Goal: Task Accomplishment & Management: Manage account settings

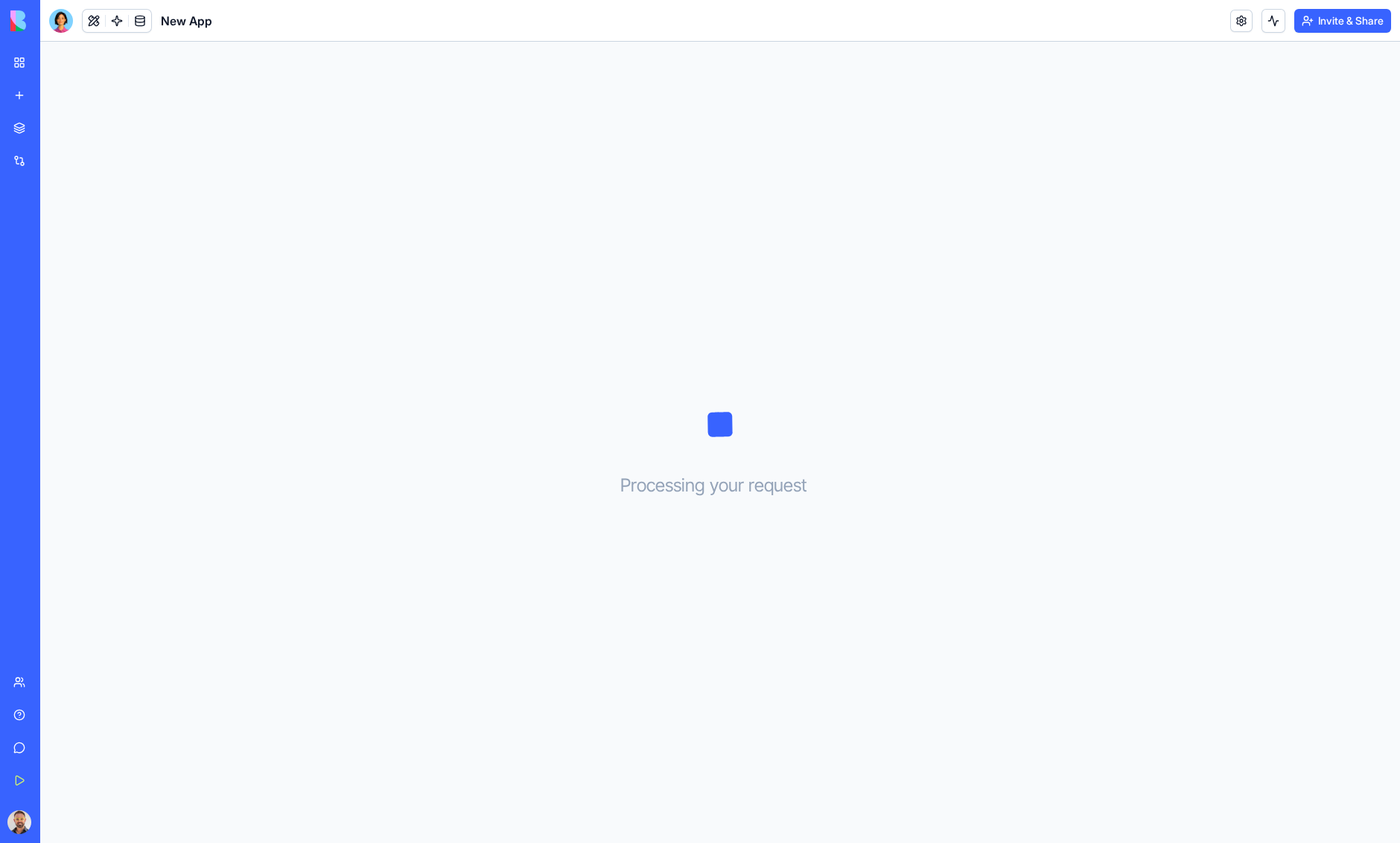
click at [48, 60] on div "My Workspace" at bounding box center [45, 62] width 19 height 15
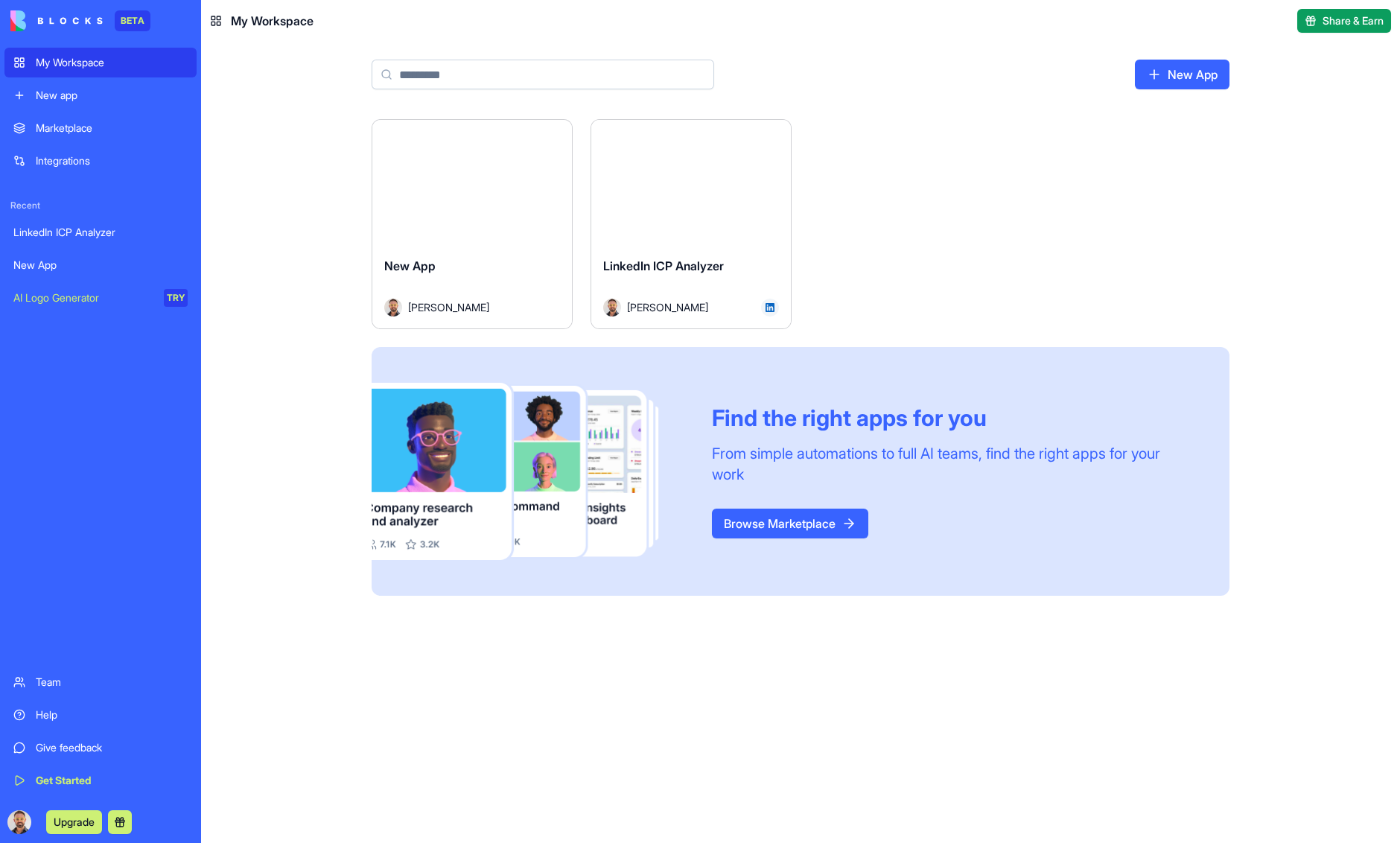
click at [479, 188] on button "Launch" at bounding box center [472, 182] width 112 height 30
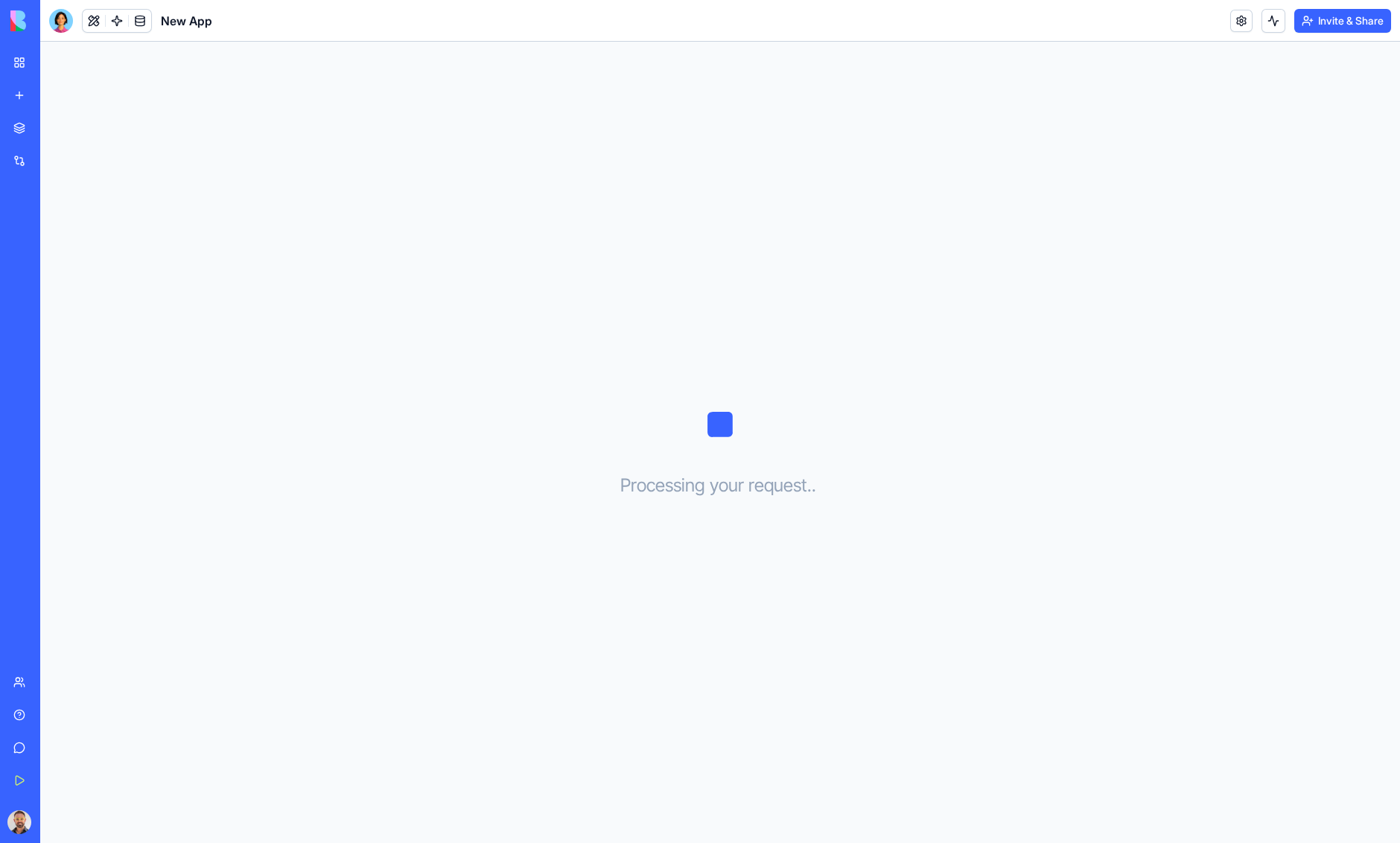
click at [21, 22] on img at bounding box center [56, 20] width 92 height 21
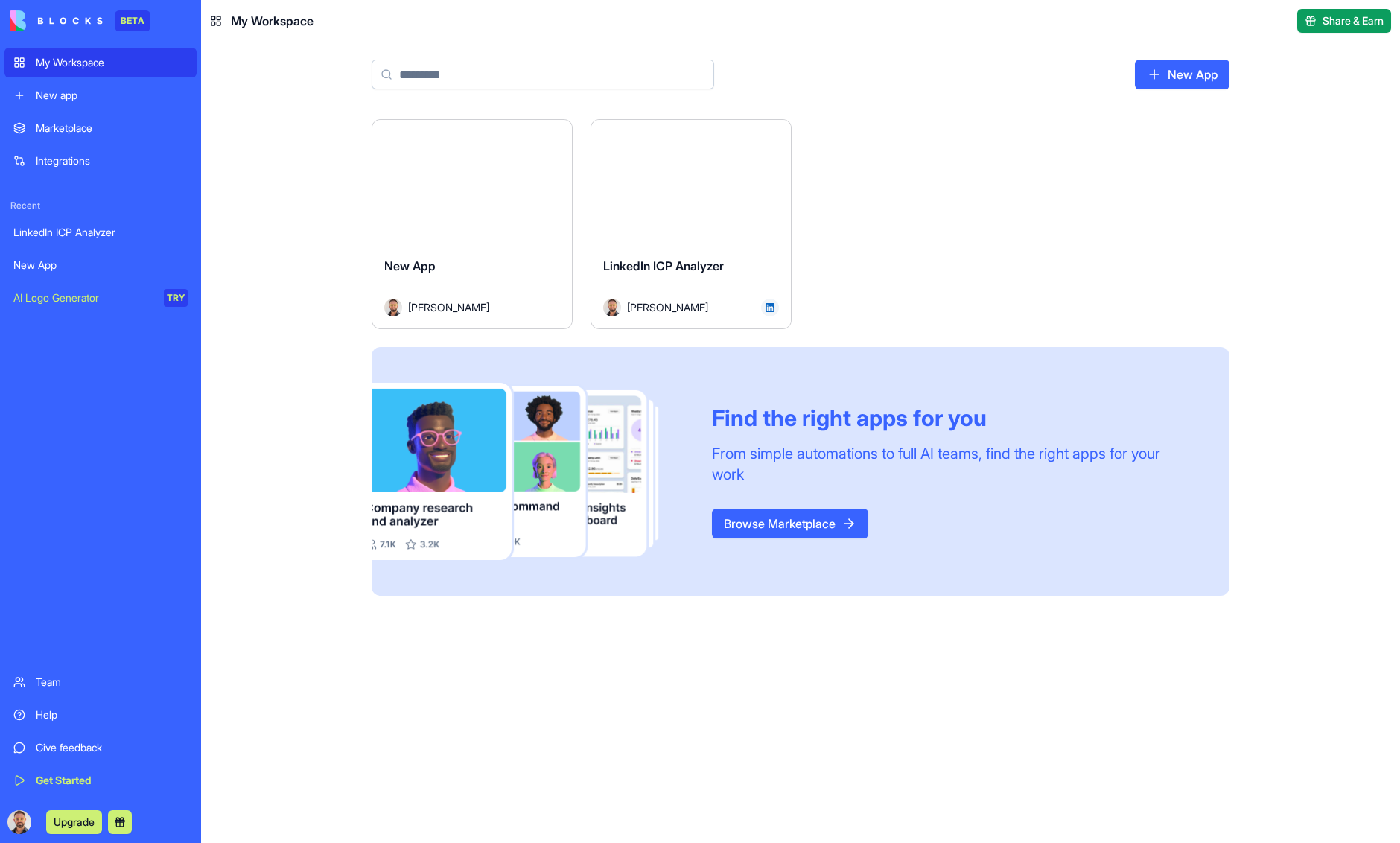
click at [553, 135] on html "BETA My Workspace New app Marketplace Integrations Recent LinkedIn ICP Analyzer…" at bounding box center [700, 421] width 1400 height 843
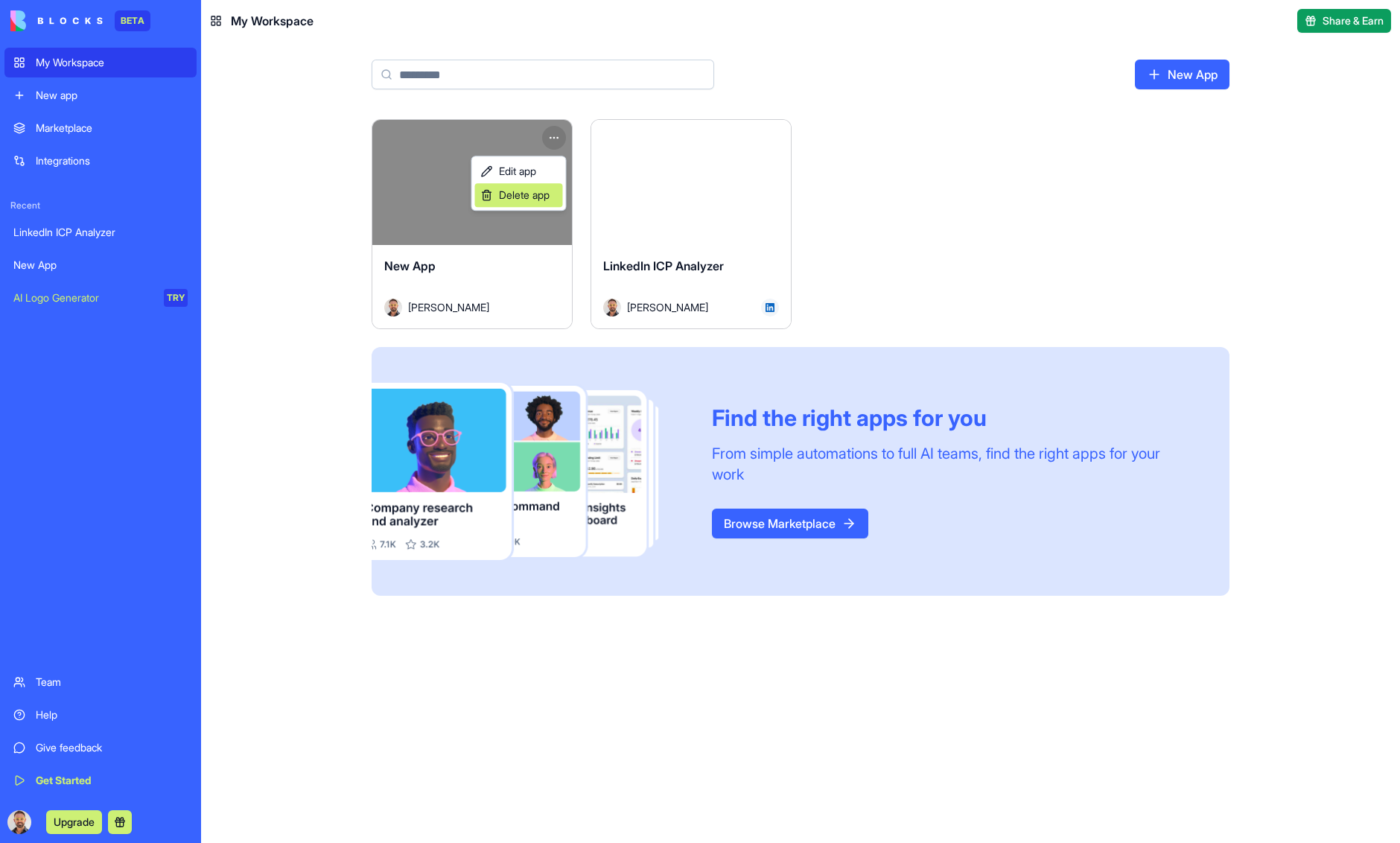
click at [530, 190] on span "Delete app" at bounding box center [523, 195] width 50 height 15
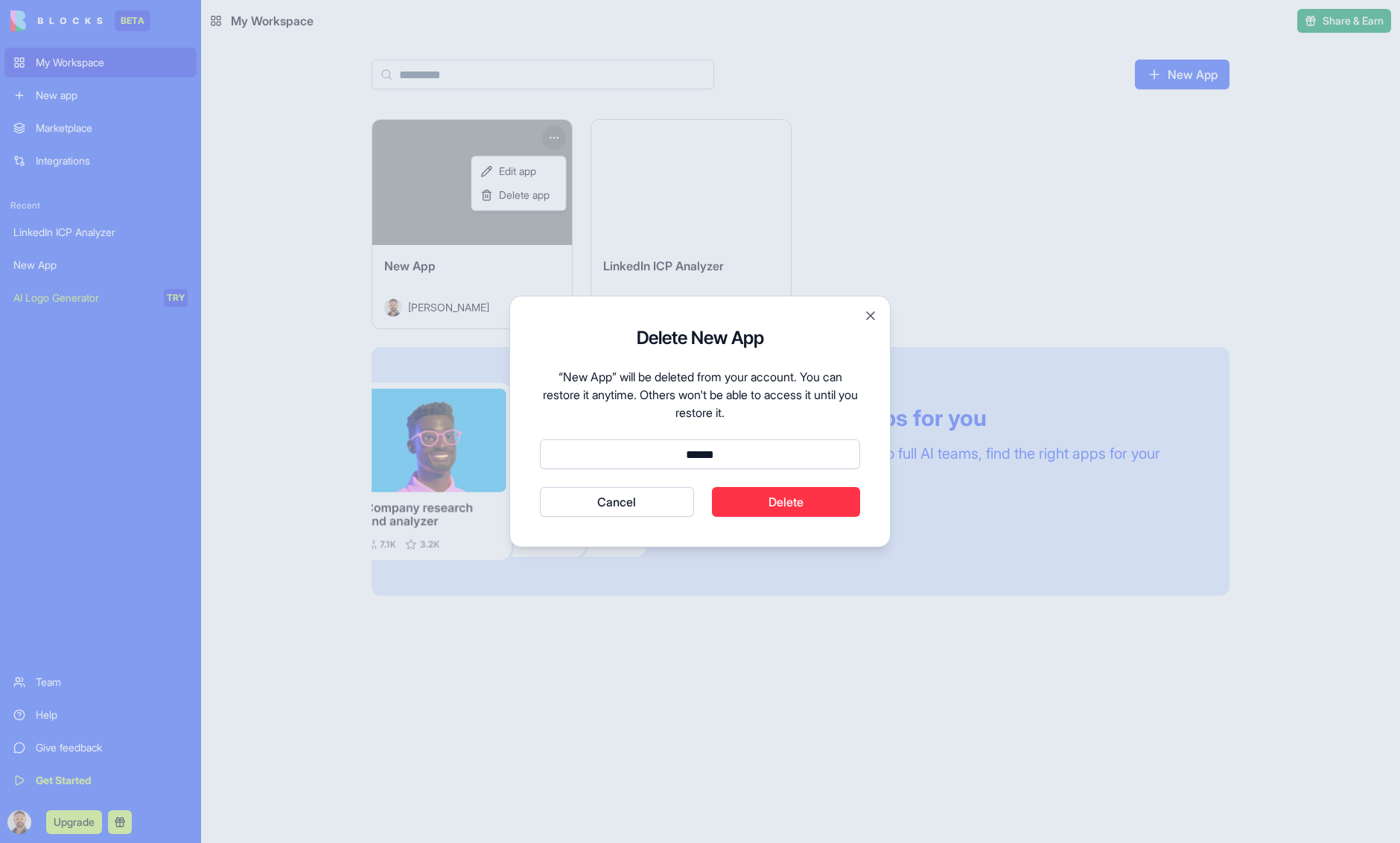
type input "******"
click at [799, 499] on button "Delete" at bounding box center [786, 502] width 149 height 30
